Goal: Task Accomplishment & Management: Complete application form

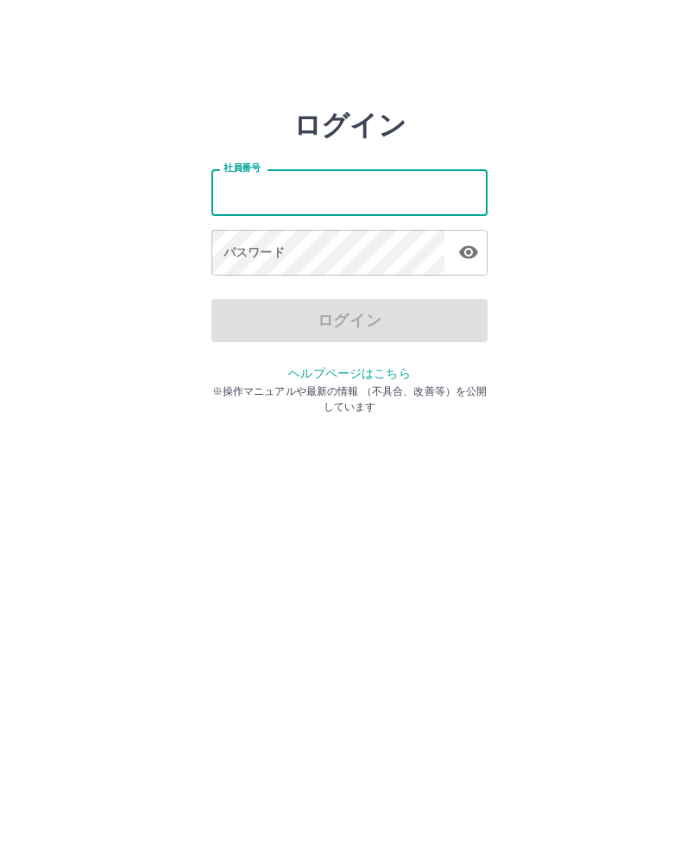
type input "*******"
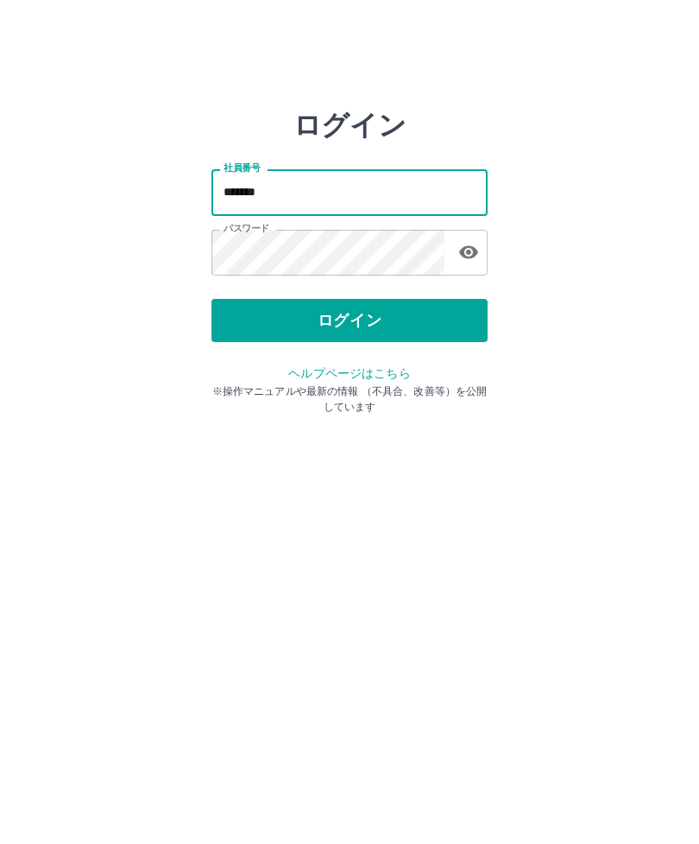
click at [405, 319] on button "ログイン" at bounding box center [350, 320] width 276 height 43
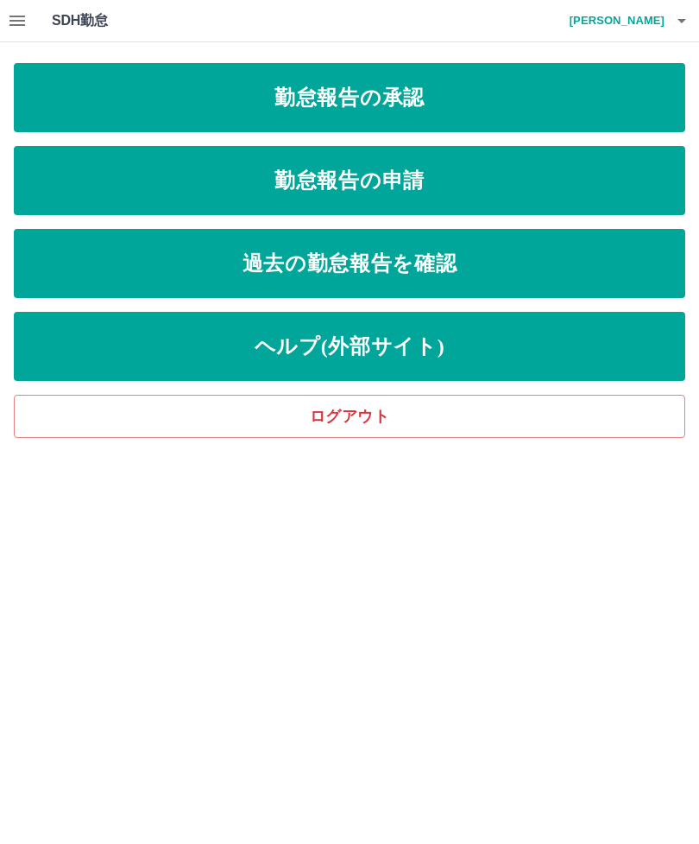
click at [465, 190] on link "勤怠報告の申請" at bounding box center [350, 180] width 672 height 69
click at [488, 101] on link "勤怠報告の承認" at bounding box center [350, 97] width 672 height 69
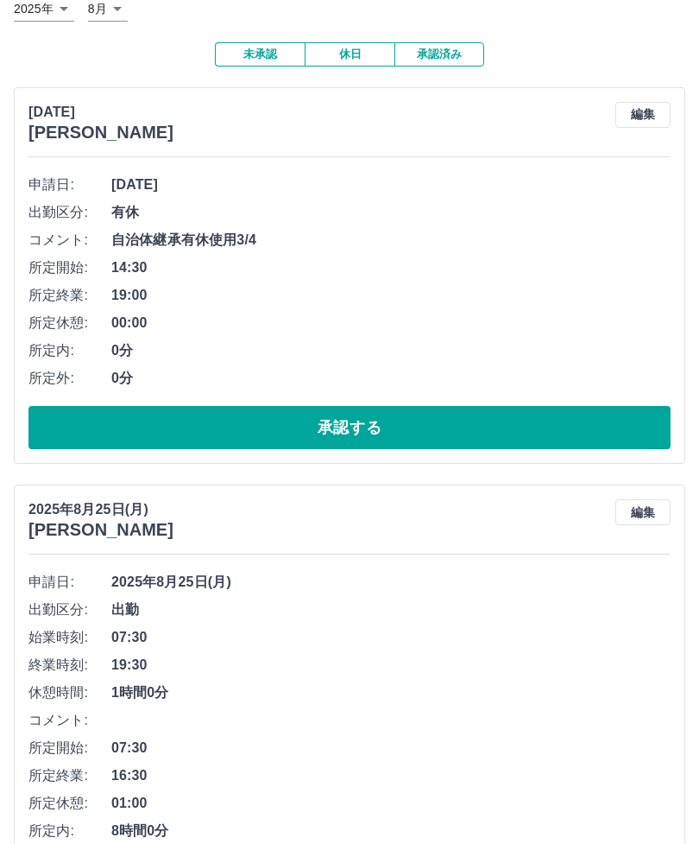
scroll to position [116, 0]
click at [581, 433] on button "承認する" at bounding box center [349, 428] width 642 height 43
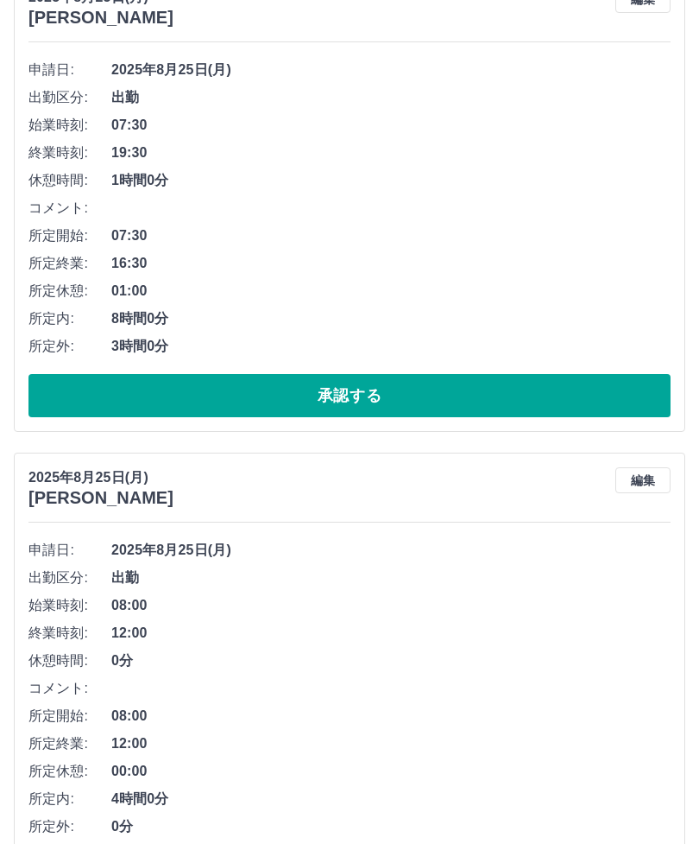
scroll to position [227, 0]
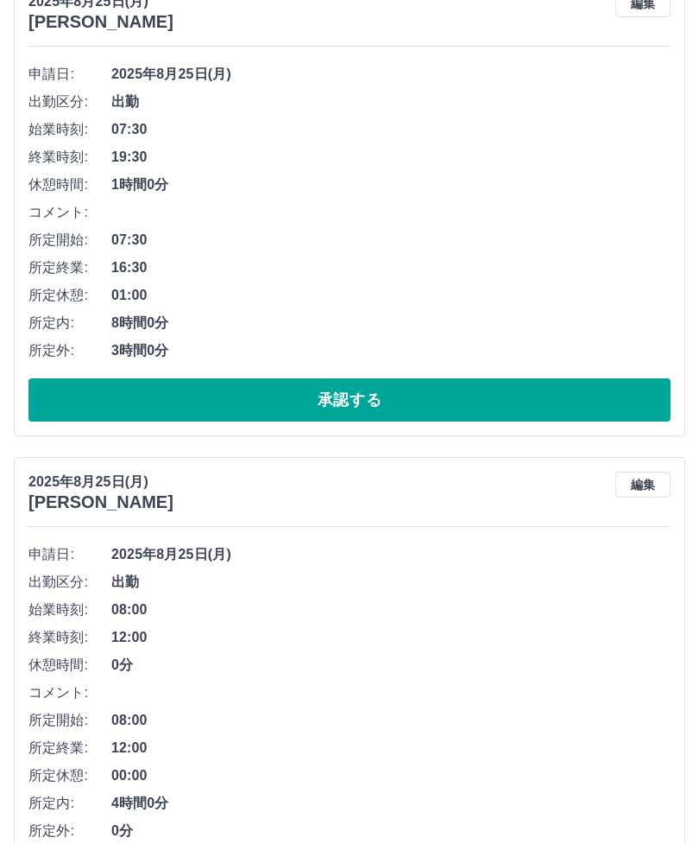
click at [561, 407] on button "承認する" at bounding box center [349, 399] width 642 height 43
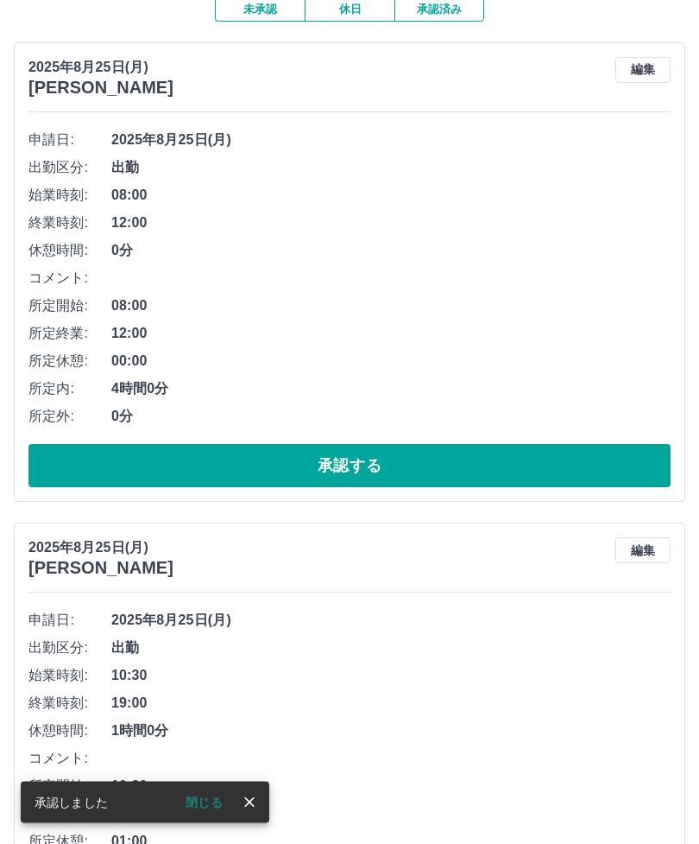
scroll to position [161, 0]
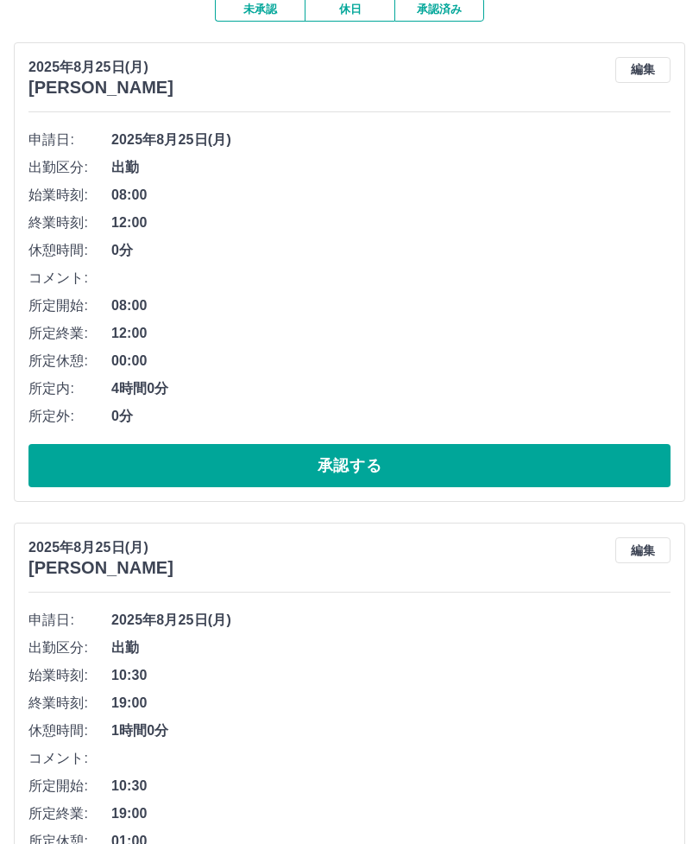
click at [603, 466] on button "承認する" at bounding box center [349, 465] width 642 height 43
click at [571, 455] on button "承認する" at bounding box center [349, 465] width 642 height 43
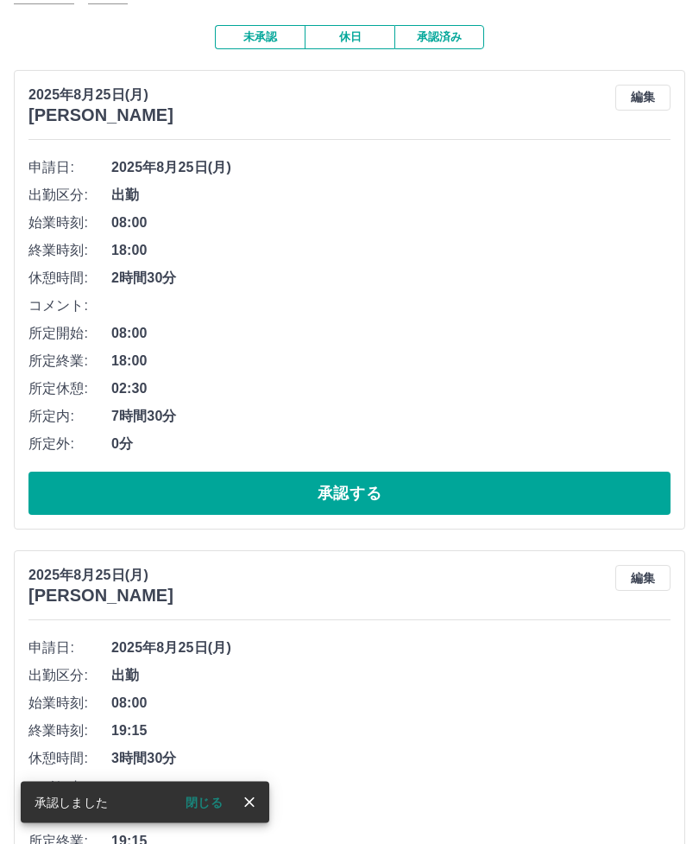
scroll to position [134, 0]
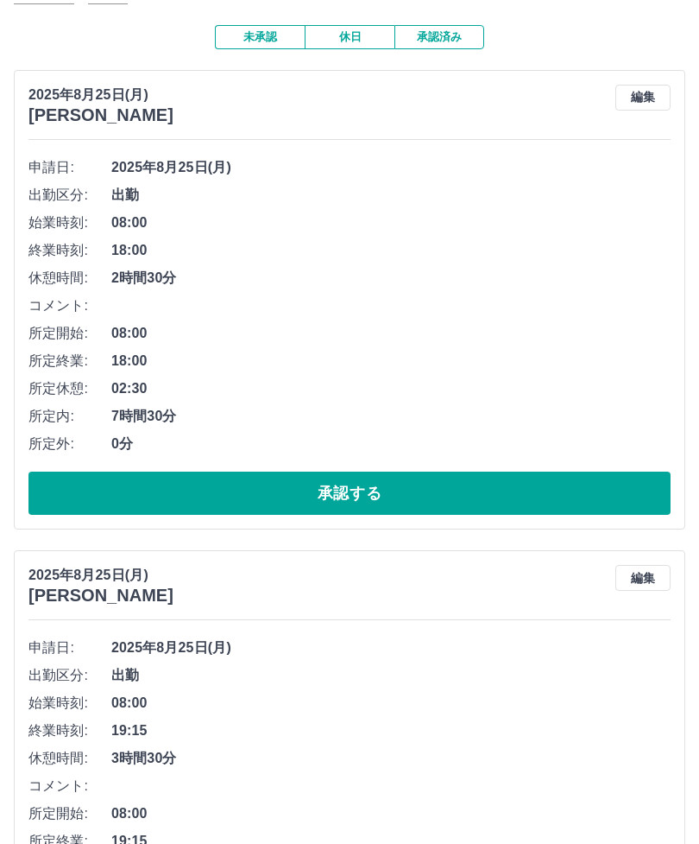
click at [575, 487] on button "承認する" at bounding box center [349, 492] width 642 height 43
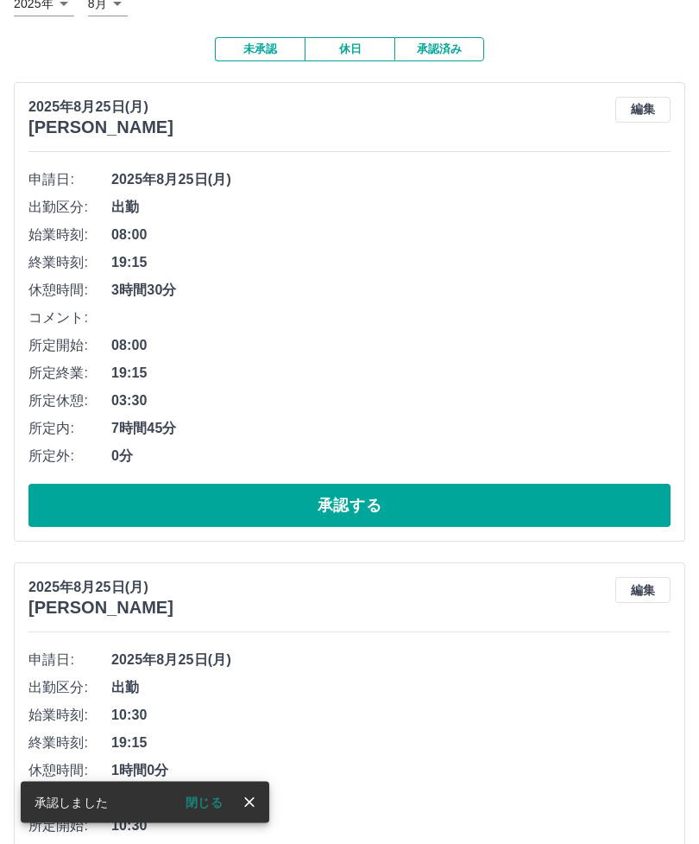
scroll to position [122, 0]
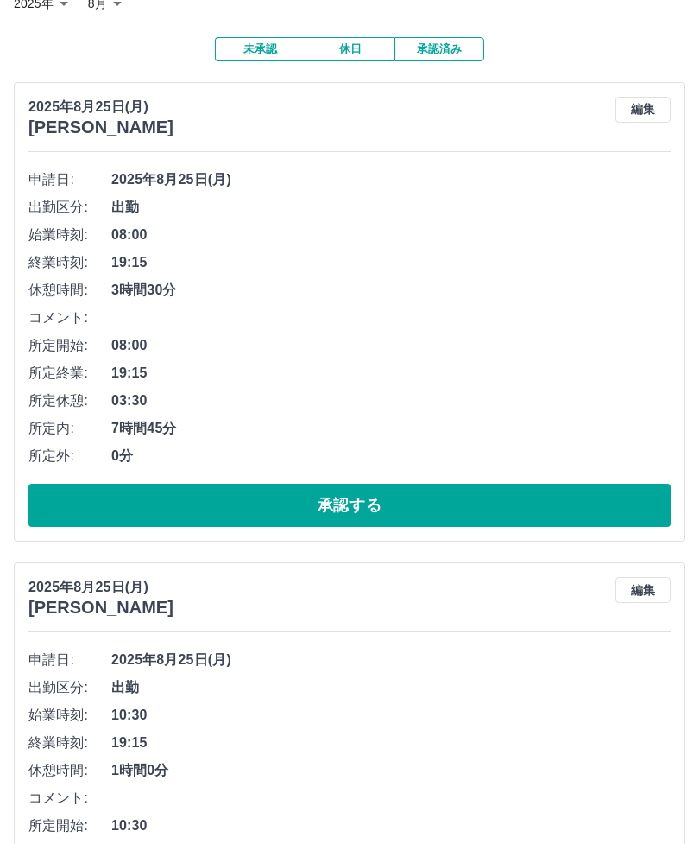
click at [534, 505] on button "承認する" at bounding box center [349, 505] width 642 height 43
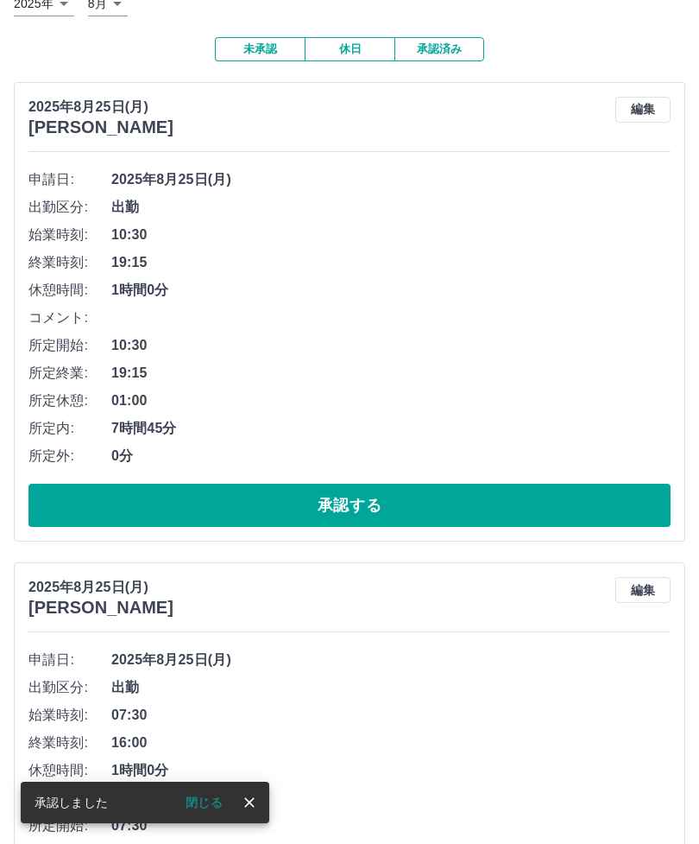
click at [582, 493] on button "承認する" at bounding box center [349, 505] width 642 height 43
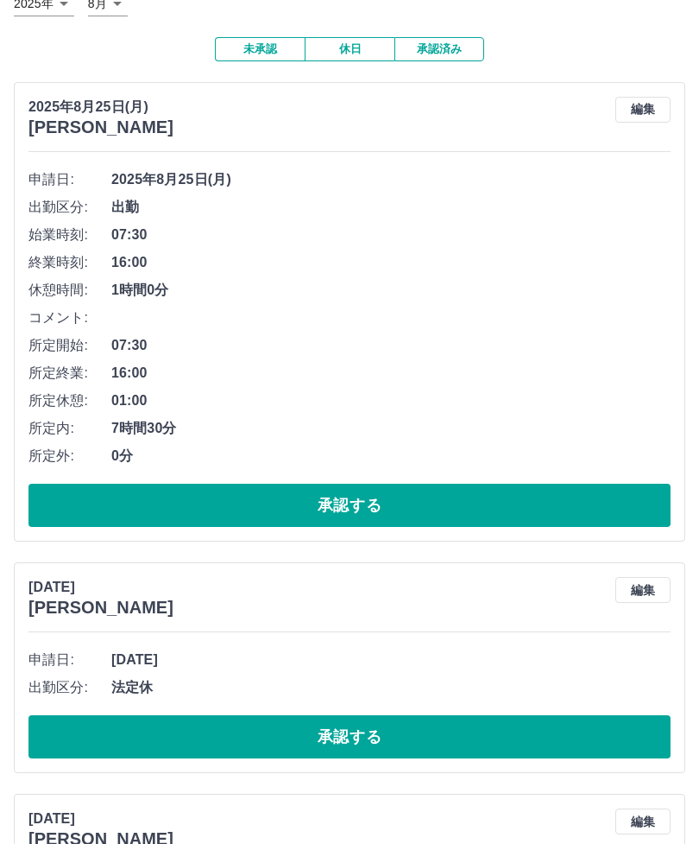
click at [540, 505] on button "承認する" at bounding box center [349, 505] width 642 height 43
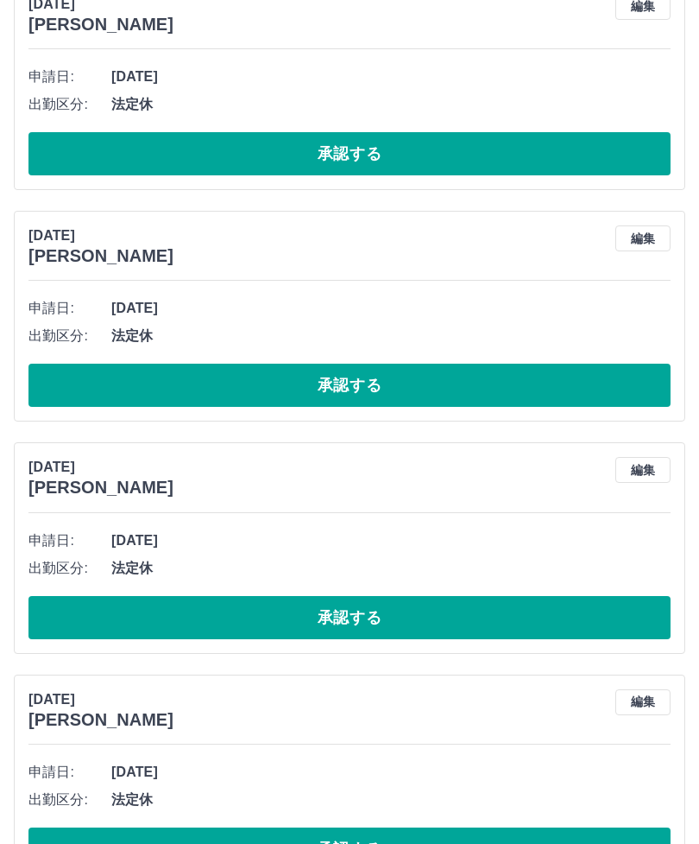
scroll to position [0, 0]
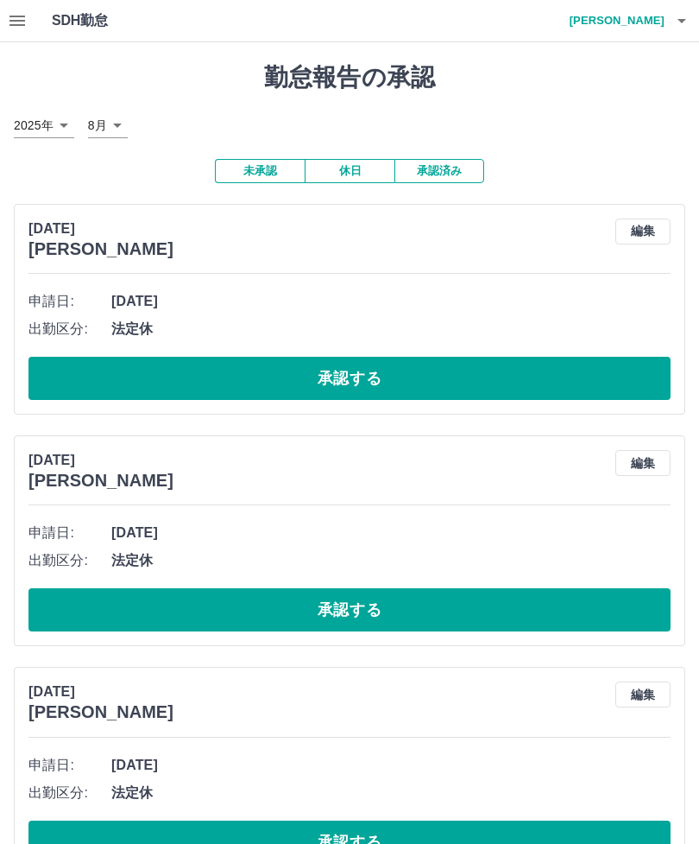
click at [688, 13] on icon "button" at bounding box center [682, 20] width 21 height 21
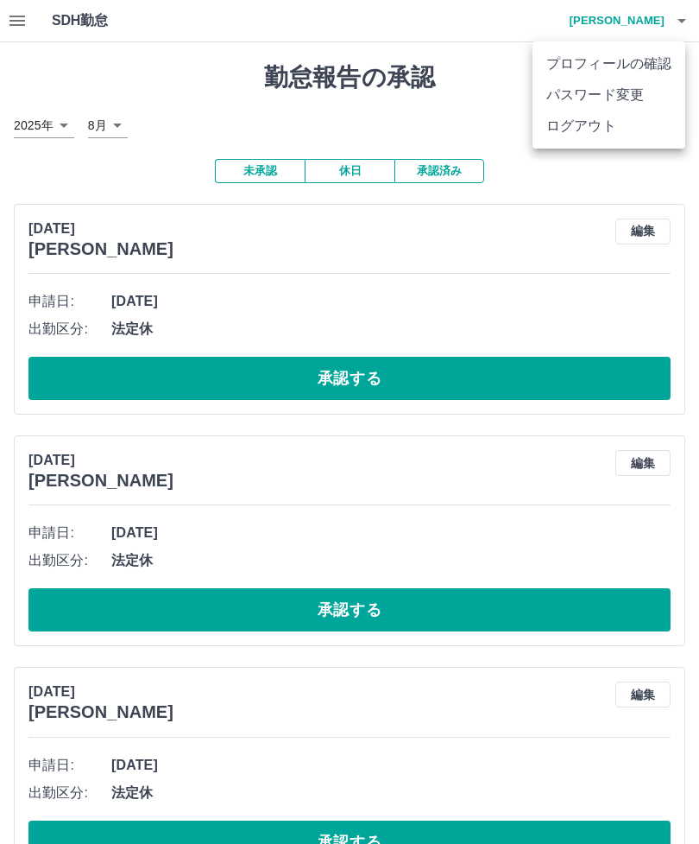
click at [618, 136] on li "ログアウト" at bounding box center [609, 126] width 153 height 31
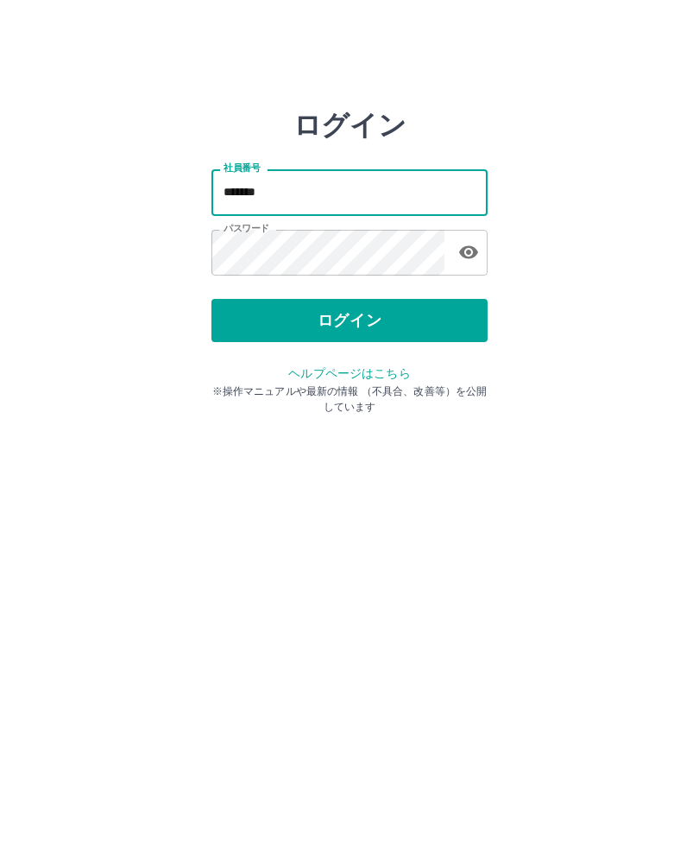
click at [309, 190] on input "*******" at bounding box center [350, 192] width 276 height 46
type input "*******"
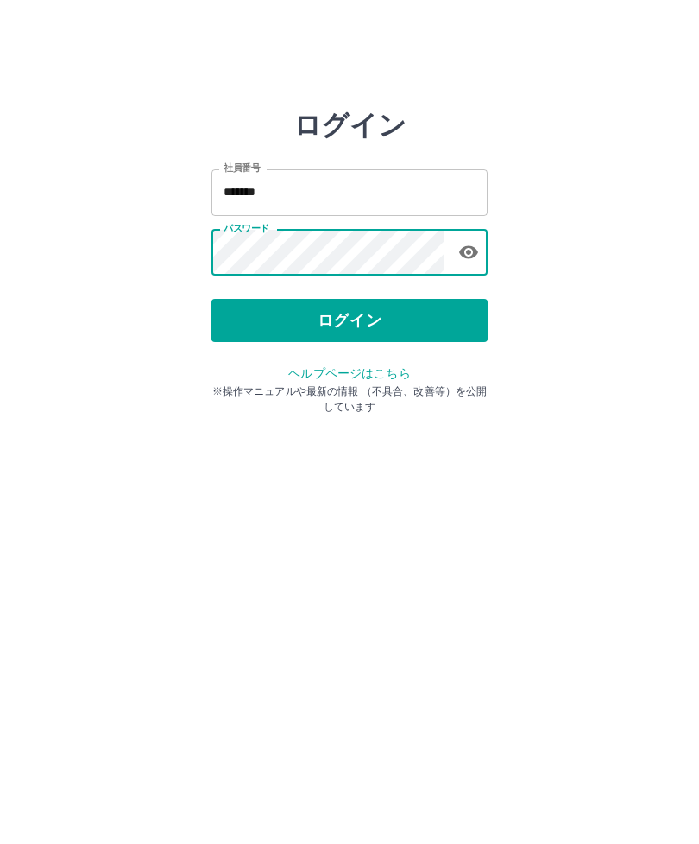
click at [373, 316] on button "ログイン" at bounding box center [350, 320] width 276 height 43
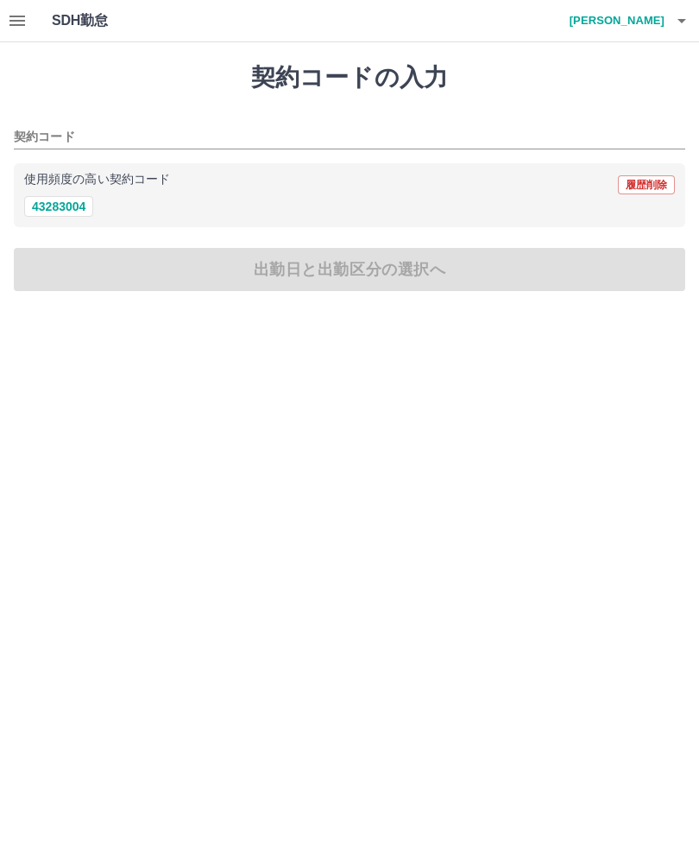
click at [65, 189] on div "使用頻度の高い契約コード 履歴削除" at bounding box center [349, 185] width 651 height 22
click at [56, 197] on button "43283004" at bounding box center [58, 206] width 69 height 21
type input "********"
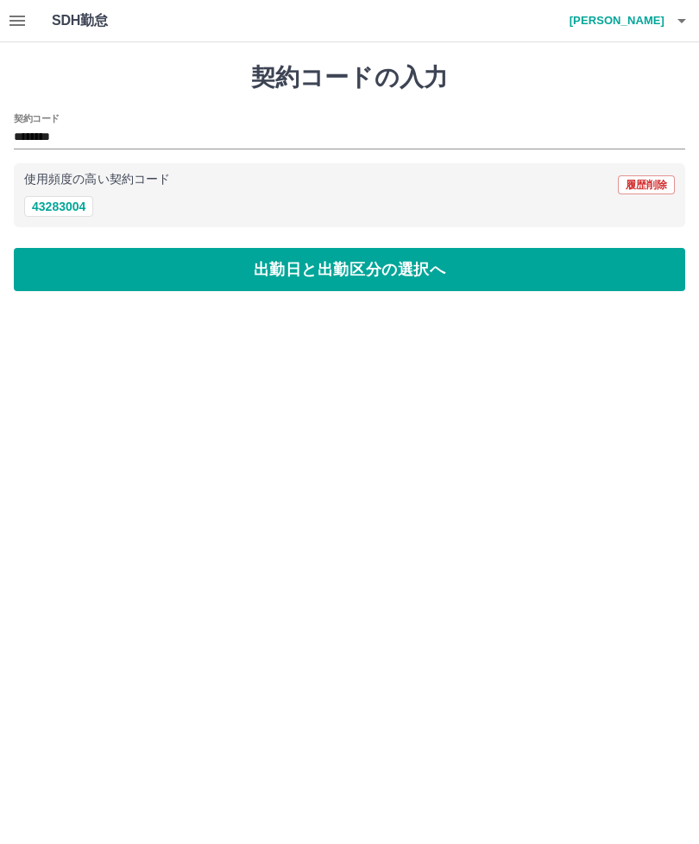
click at [351, 267] on button "出勤日と出勤区分の選択へ" at bounding box center [350, 269] width 672 height 43
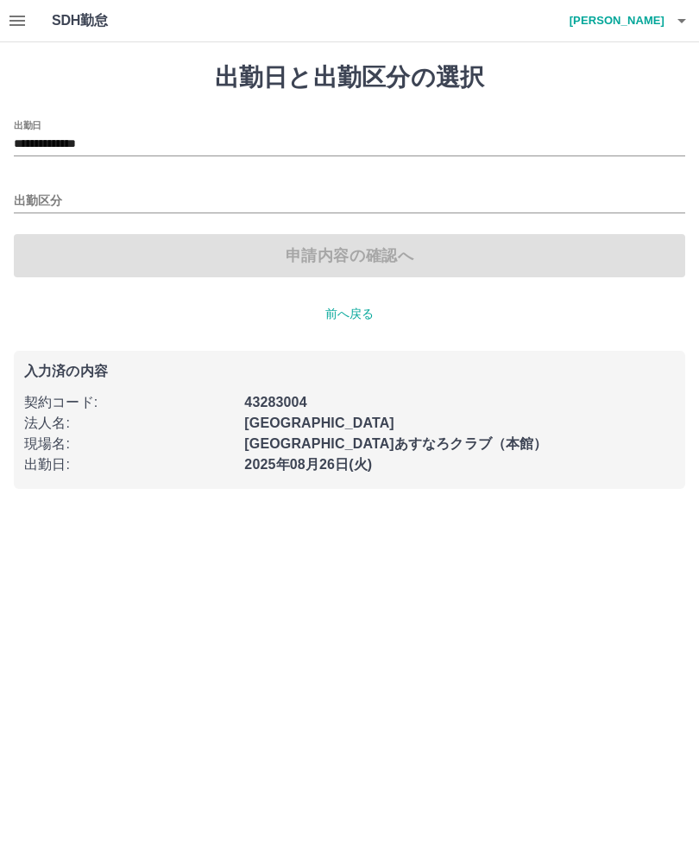
click at [77, 145] on input "**********" at bounding box center [350, 145] width 672 height 22
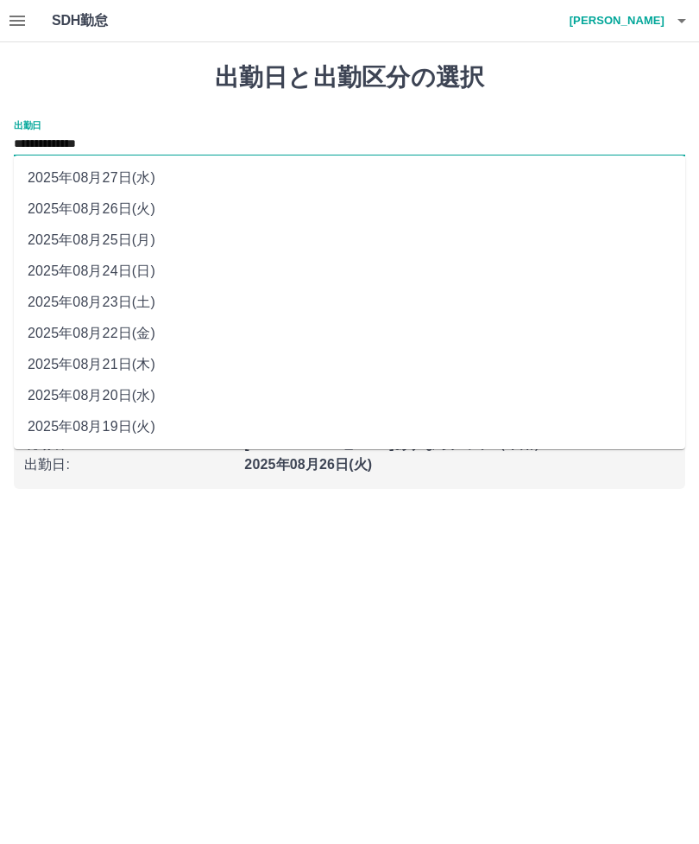
click at [111, 234] on li "2025年08月25日(月)" at bounding box center [350, 240] width 672 height 31
type input "**********"
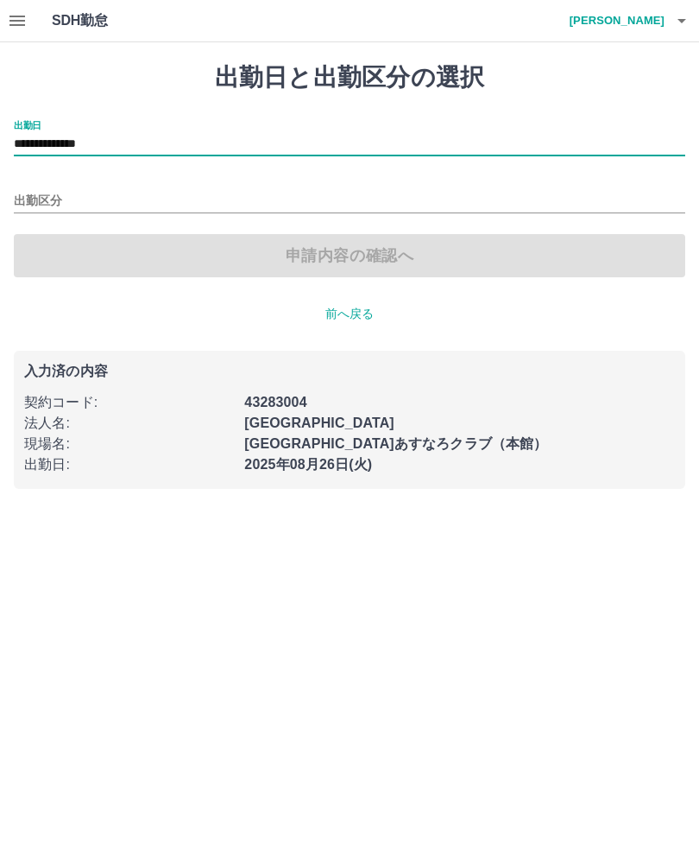
click at [49, 192] on input "出勤区分" at bounding box center [350, 202] width 672 height 22
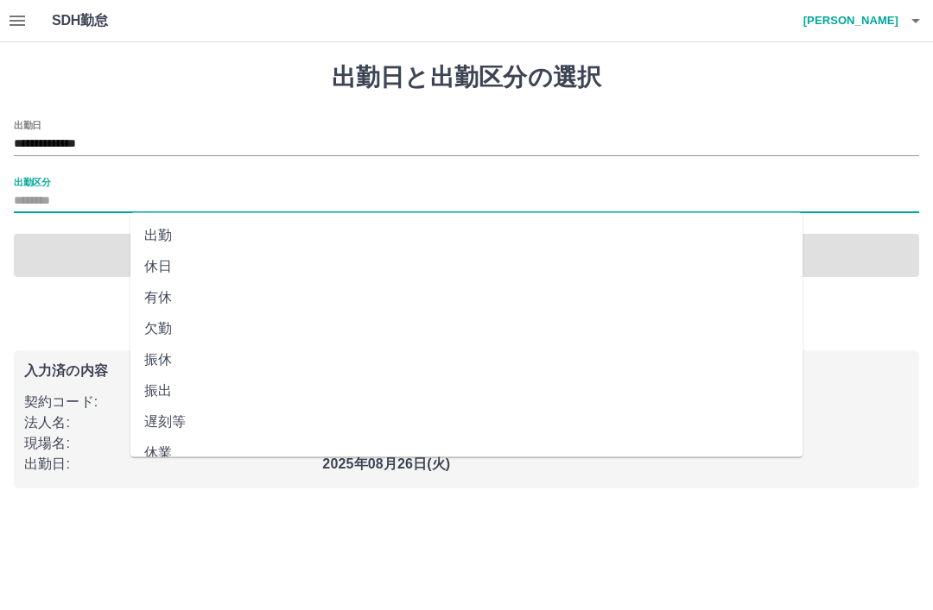
click at [163, 295] on li "有休" at bounding box center [466, 297] width 672 height 31
type input "**"
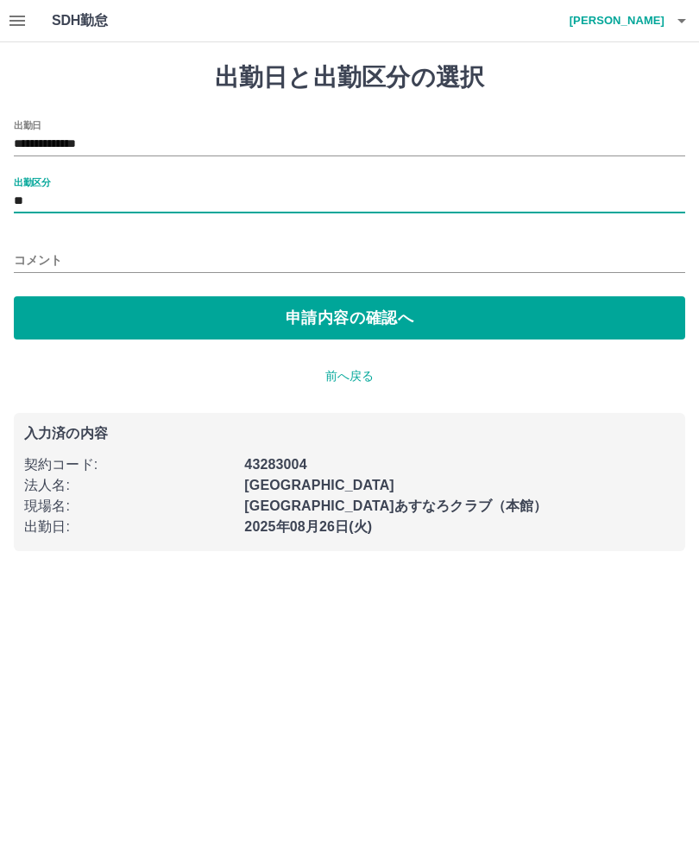
click at [35, 253] on input "コメント" at bounding box center [350, 260] width 672 height 25
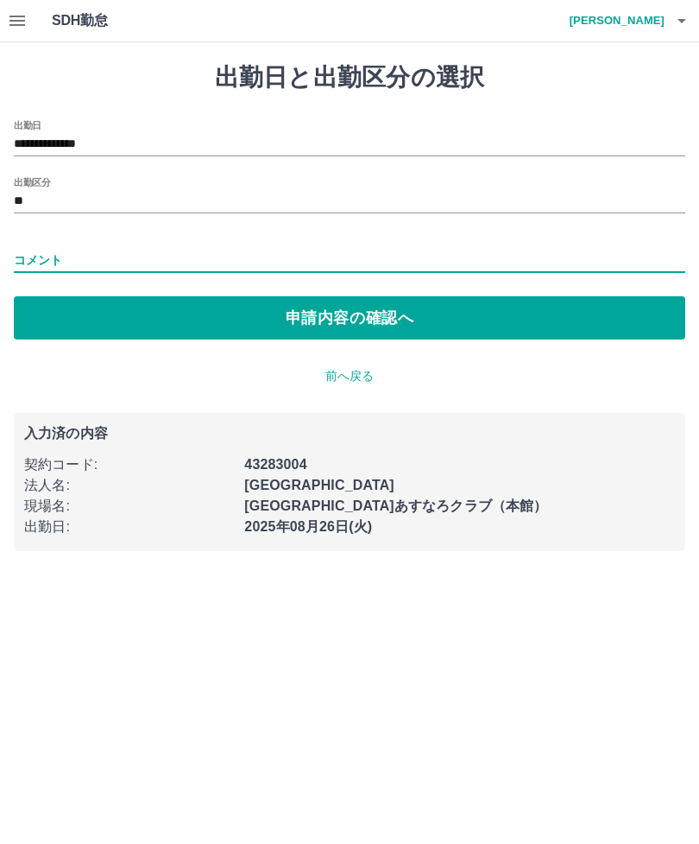
type input "*"
click at [362, 360] on div "**********" at bounding box center [349, 306] width 699 height 529
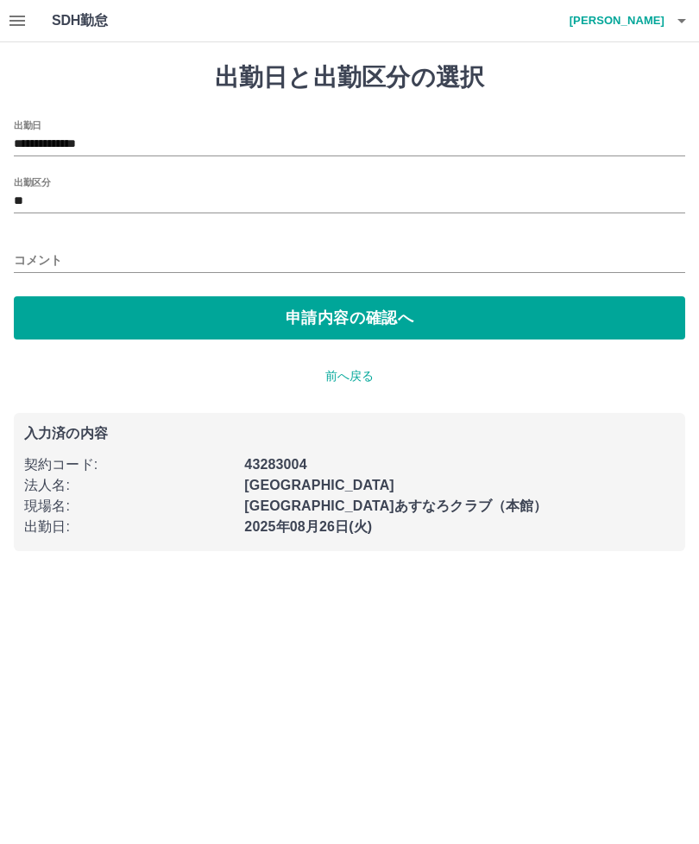
click at [51, 249] on input "コメント" at bounding box center [350, 260] width 672 height 25
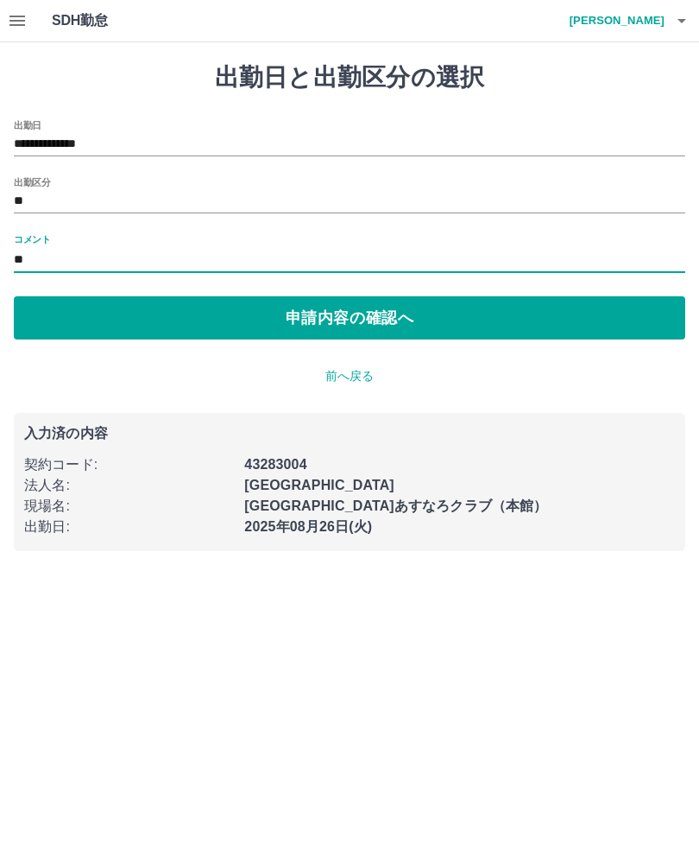
type input "*"
click at [553, 321] on button "申請内容の確認へ" at bounding box center [350, 317] width 672 height 43
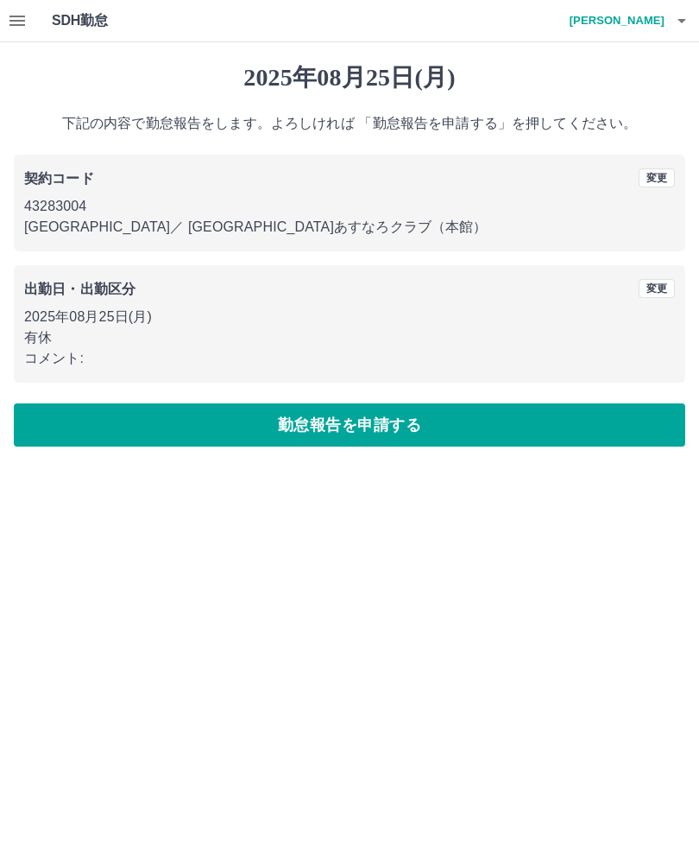
click at [662, 296] on button "変更" at bounding box center [657, 288] width 36 height 19
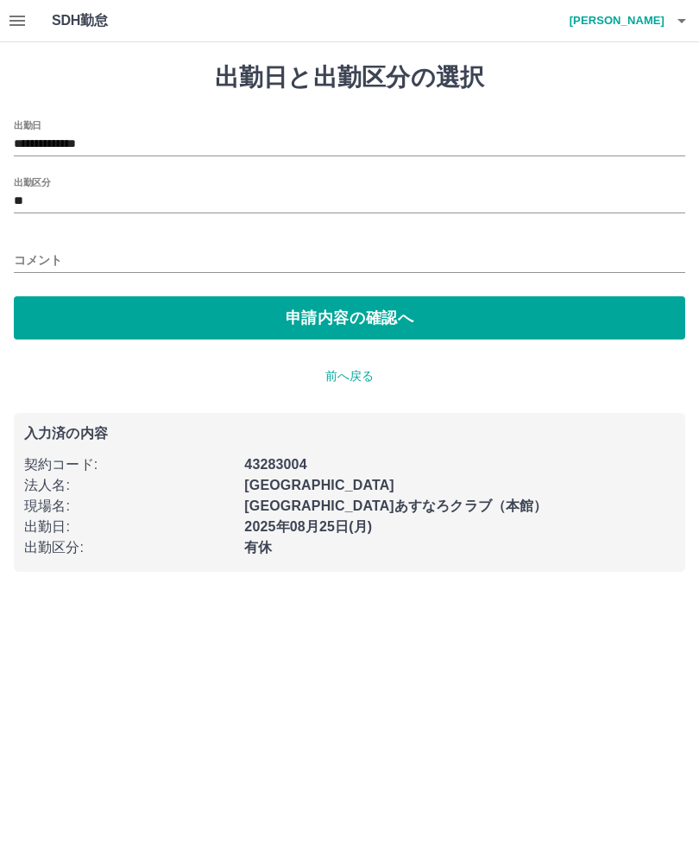
click at [98, 244] on div "コメント" at bounding box center [350, 254] width 672 height 41
click at [123, 250] on input "コメント" at bounding box center [350, 260] width 672 height 25
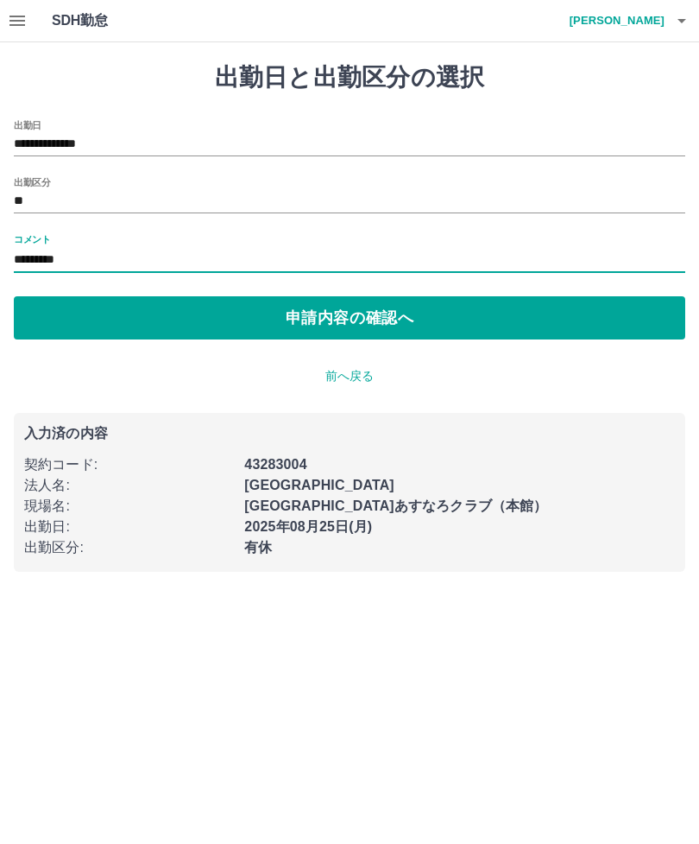
type input "**********"
click at [348, 324] on button "申請内容の確認へ" at bounding box center [350, 317] width 672 height 43
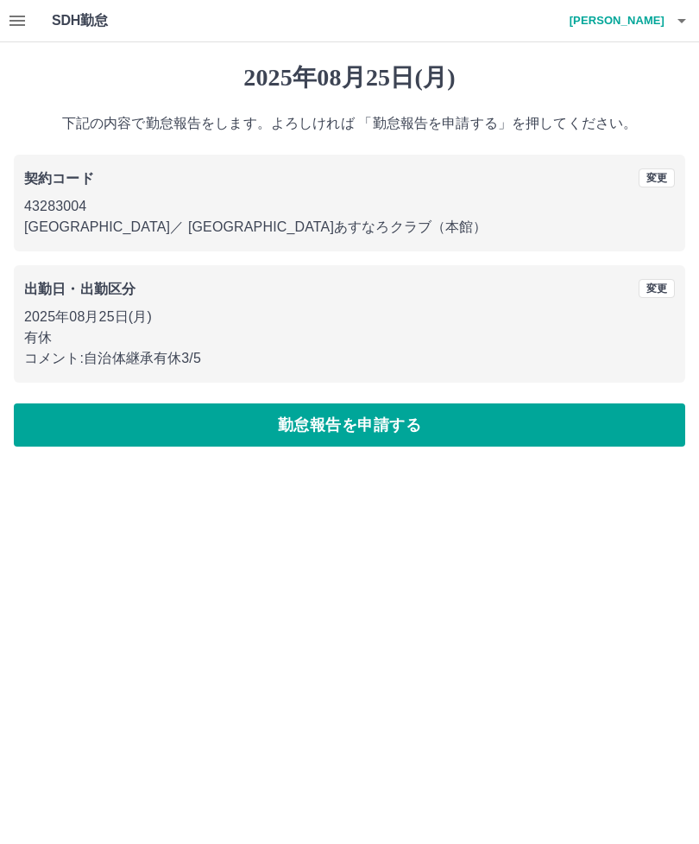
click at [357, 414] on button "勤怠報告を申請する" at bounding box center [350, 424] width 672 height 43
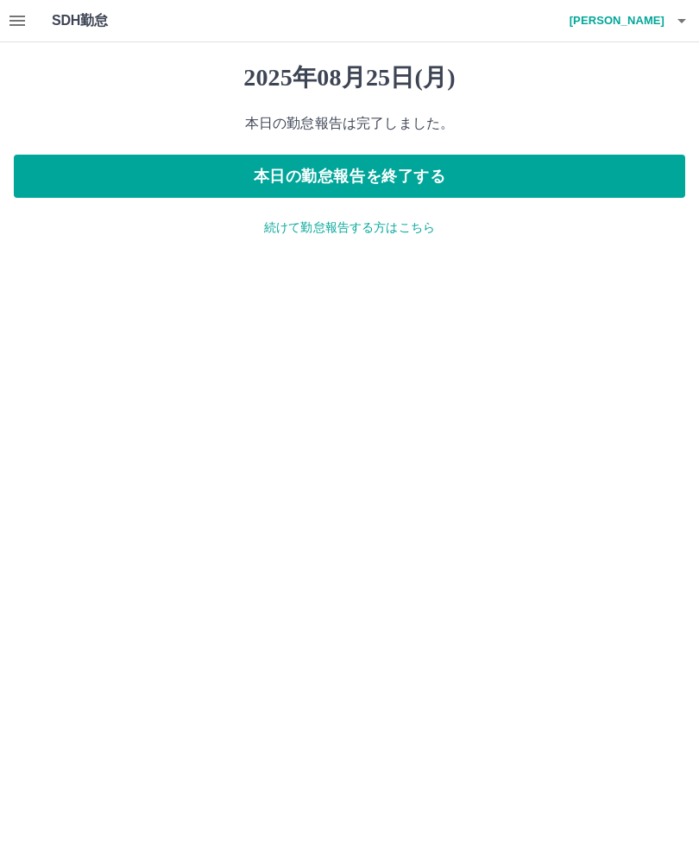
click at [359, 167] on button "本日の勤怠報告を終了する" at bounding box center [350, 176] width 672 height 43
